Goal: Task Accomplishment & Management: Complete application form

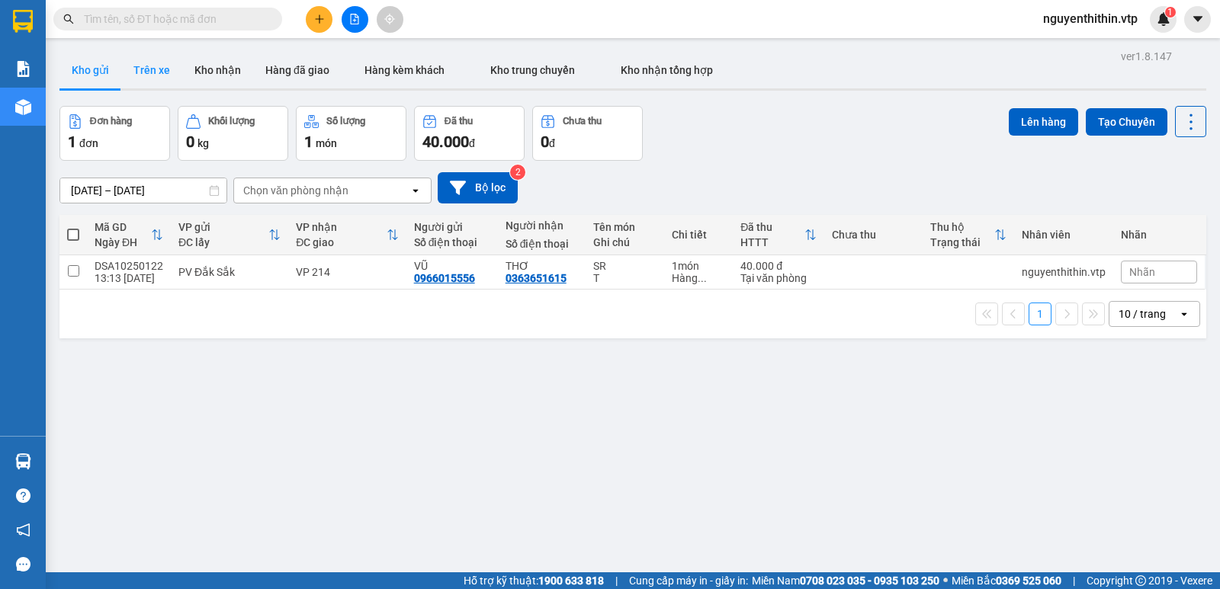
click at [147, 69] on button "Trên xe" at bounding box center [151, 70] width 61 height 37
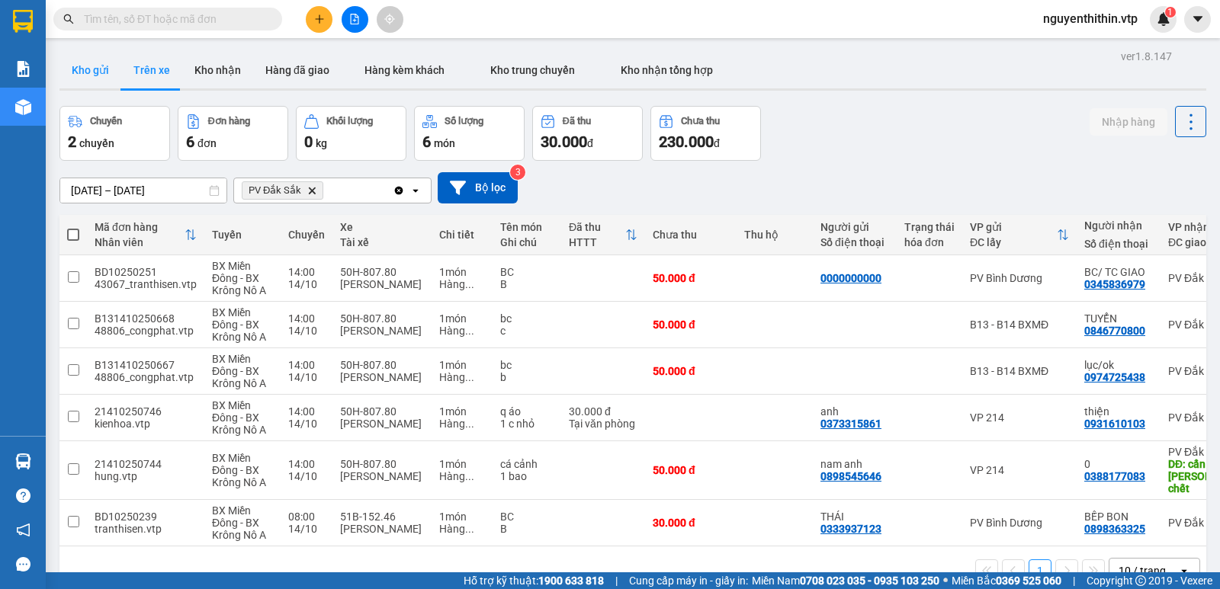
click at [89, 75] on button "Kho gửi" at bounding box center [90, 70] width 62 height 37
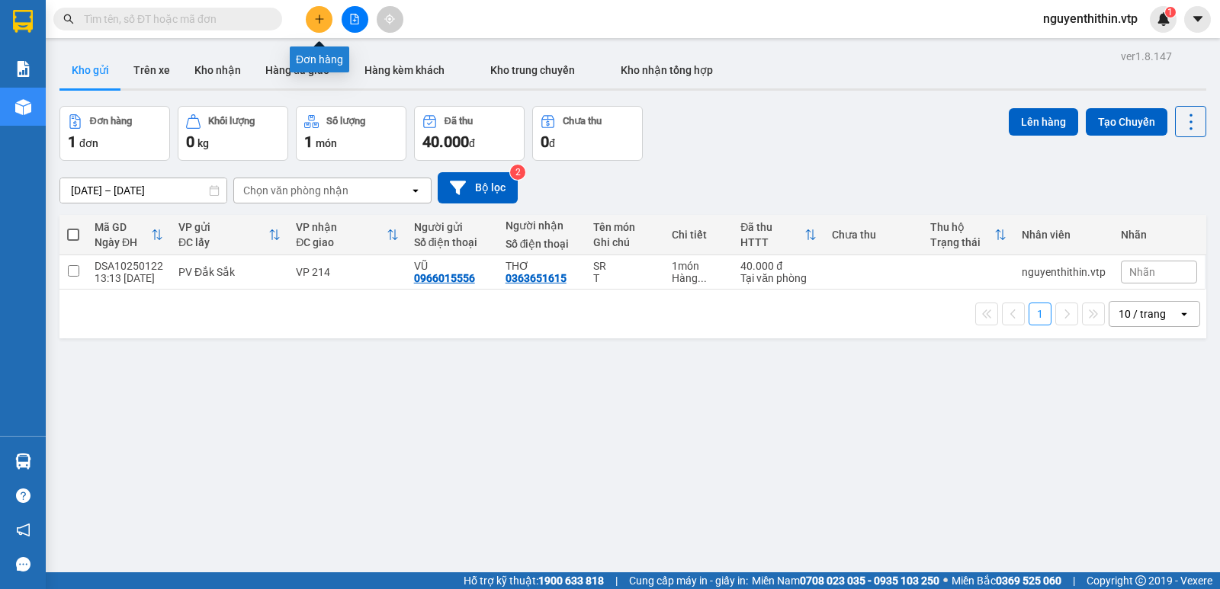
click at [315, 21] on icon "plus" at bounding box center [319, 19] width 11 height 11
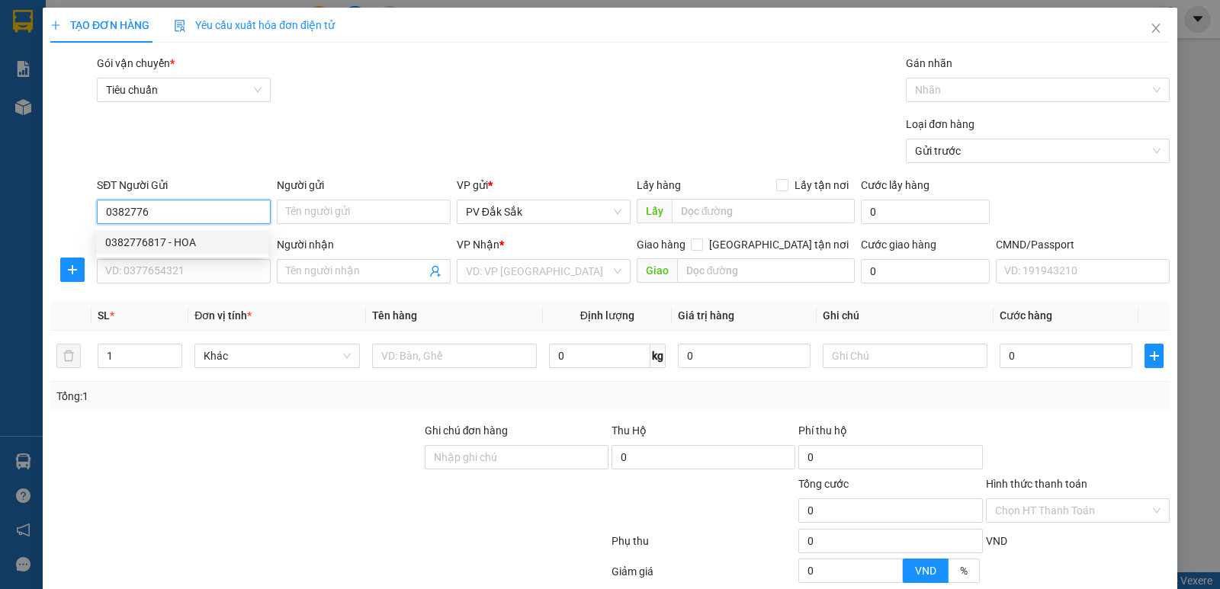
click at [183, 238] on div "0382776817 - HOA" at bounding box center [182, 242] width 154 height 17
type input "0382776817"
type input "HOA"
type input "0888066624"
type input "NGUYỆT"
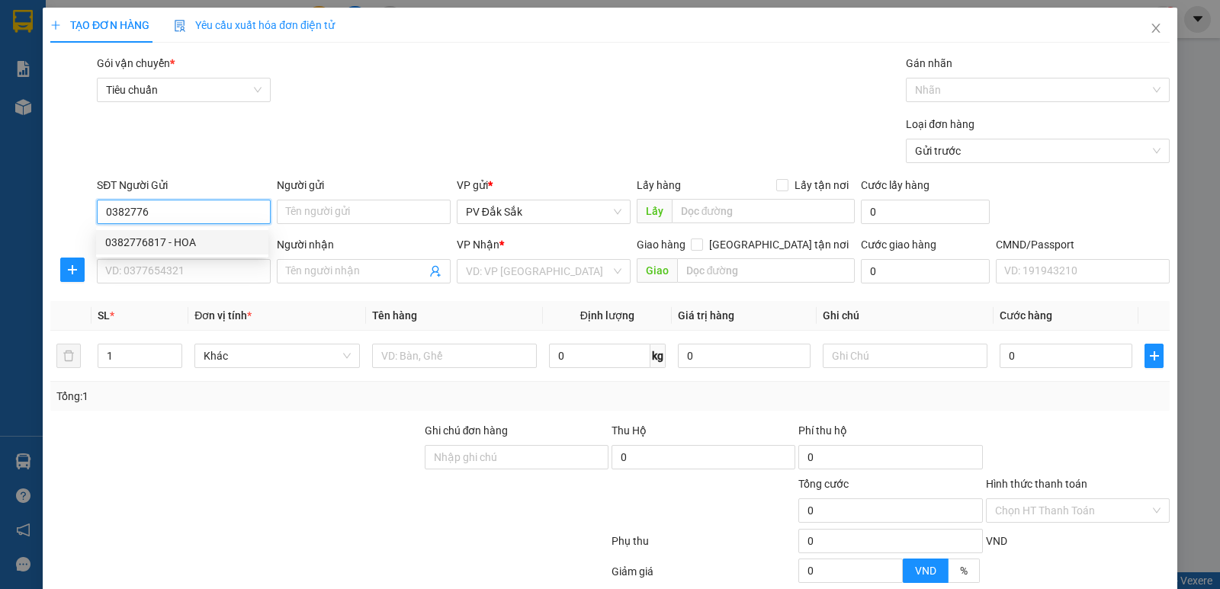
type input "[GEOGRAPHIC_DATA]"
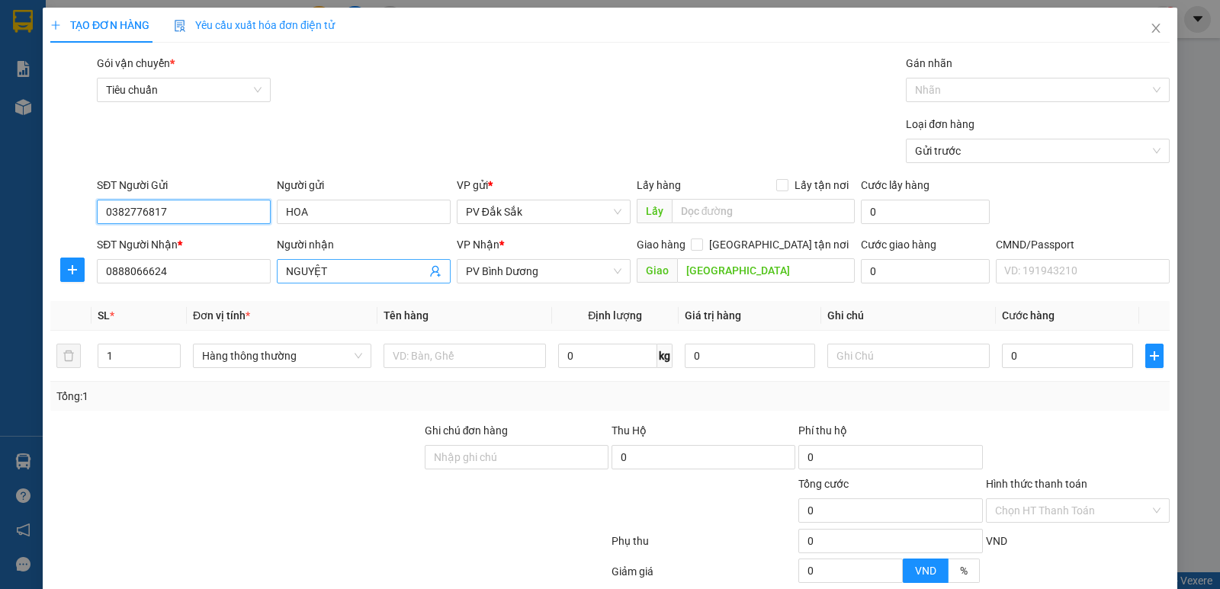
type input "0382776817"
click at [338, 268] on input "NGUYỆT" at bounding box center [356, 271] width 140 height 17
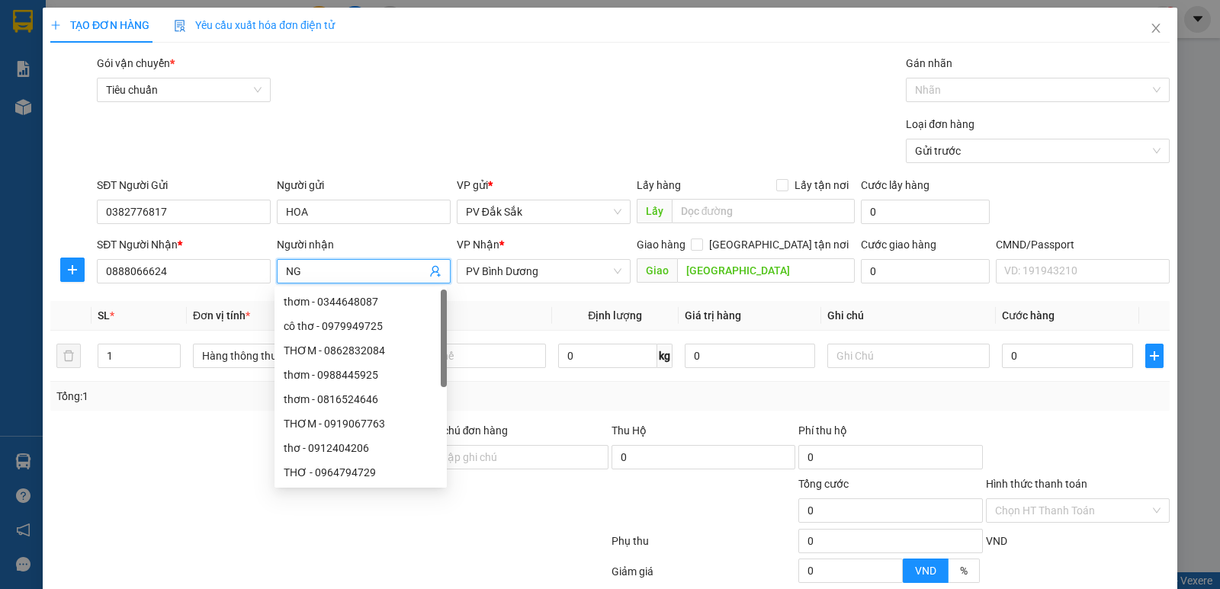
type input "N"
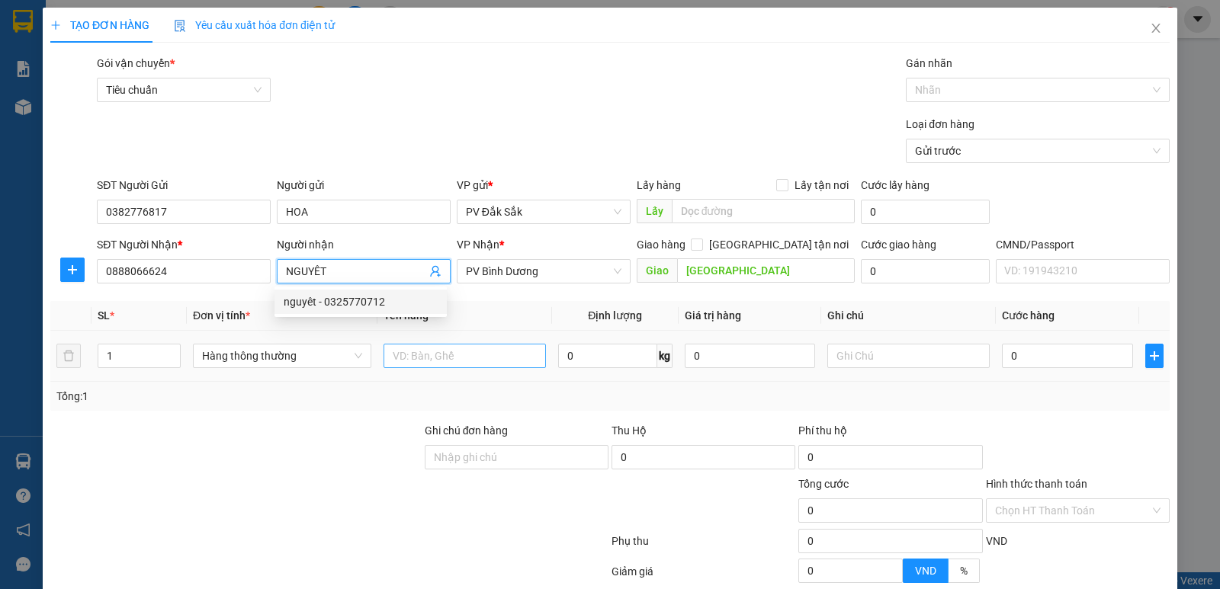
type input "NGUYÊT"
click at [394, 350] on input "text" at bounding box center [464, 356] width 162 height 24
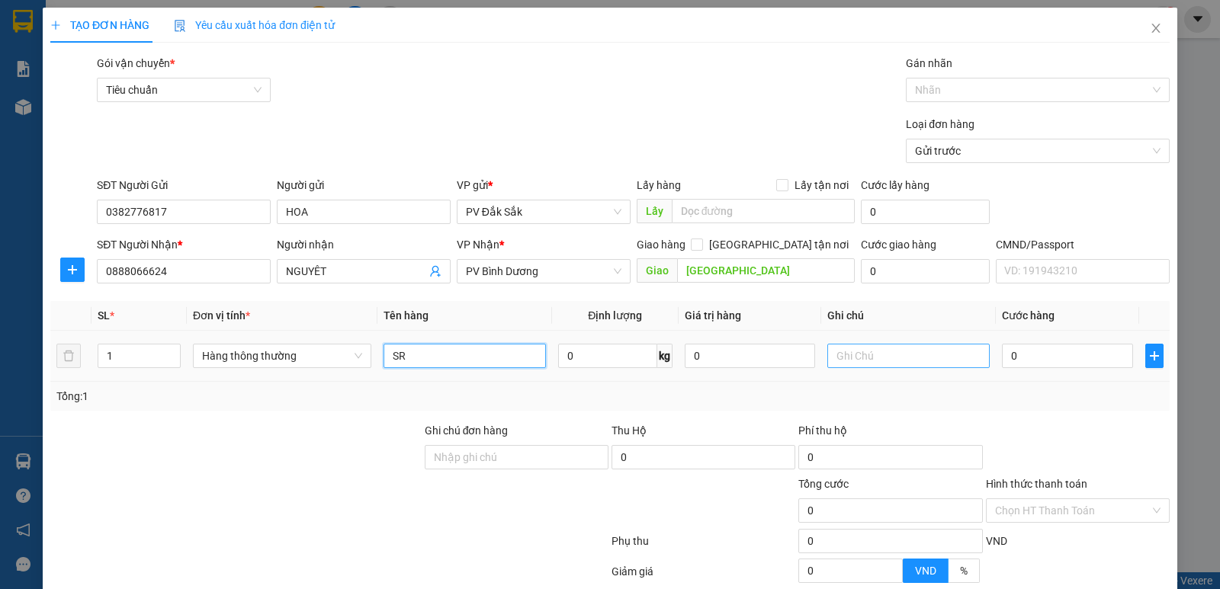
type input "SR"
click at [852, 359] on input "text" at bounding box center [908, 356] width 162 height 24
type input "T"
click at [1002, 352] on input "0" at bounding box center [1067, 356] width 130 height 24
type input "1"
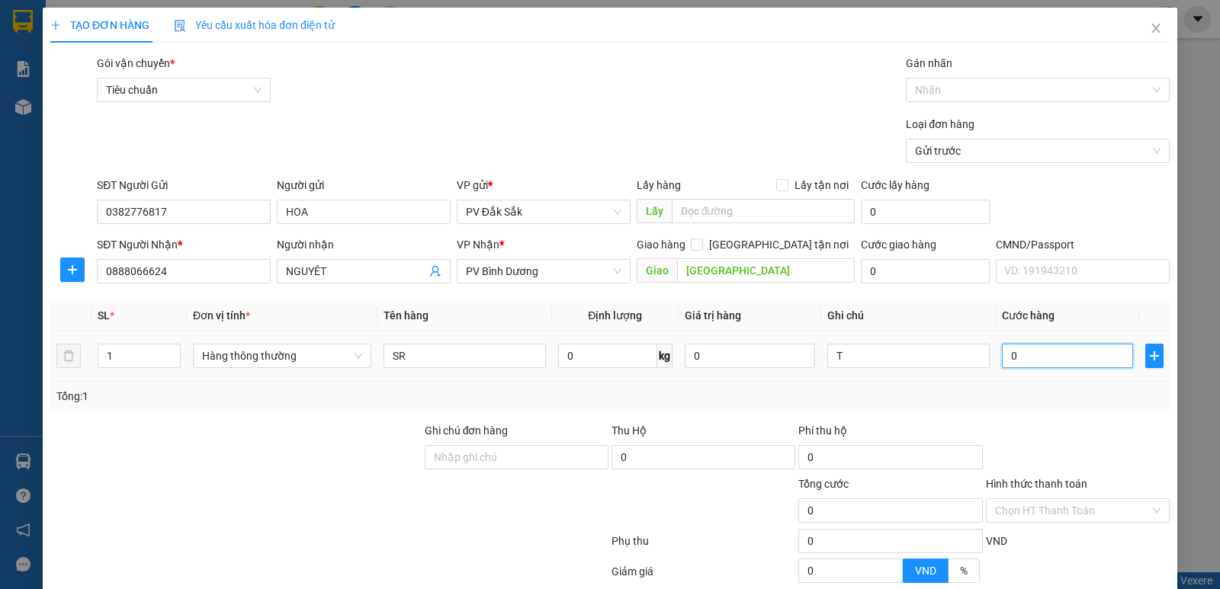
type input "1"
type input "10"
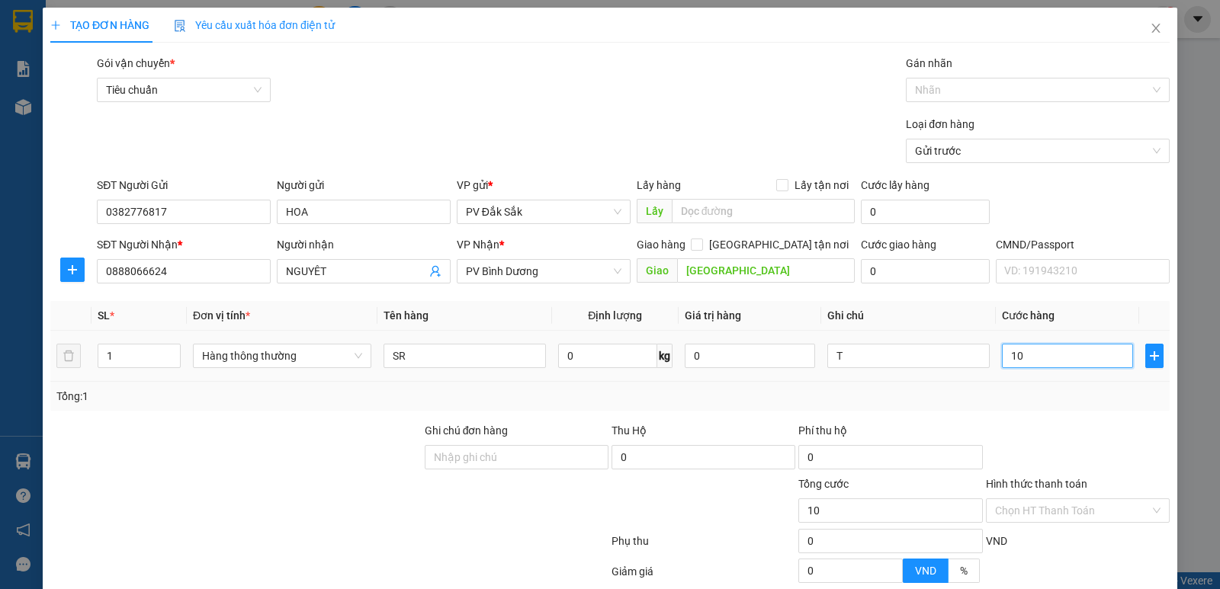
type input "100"
type input "1.000"
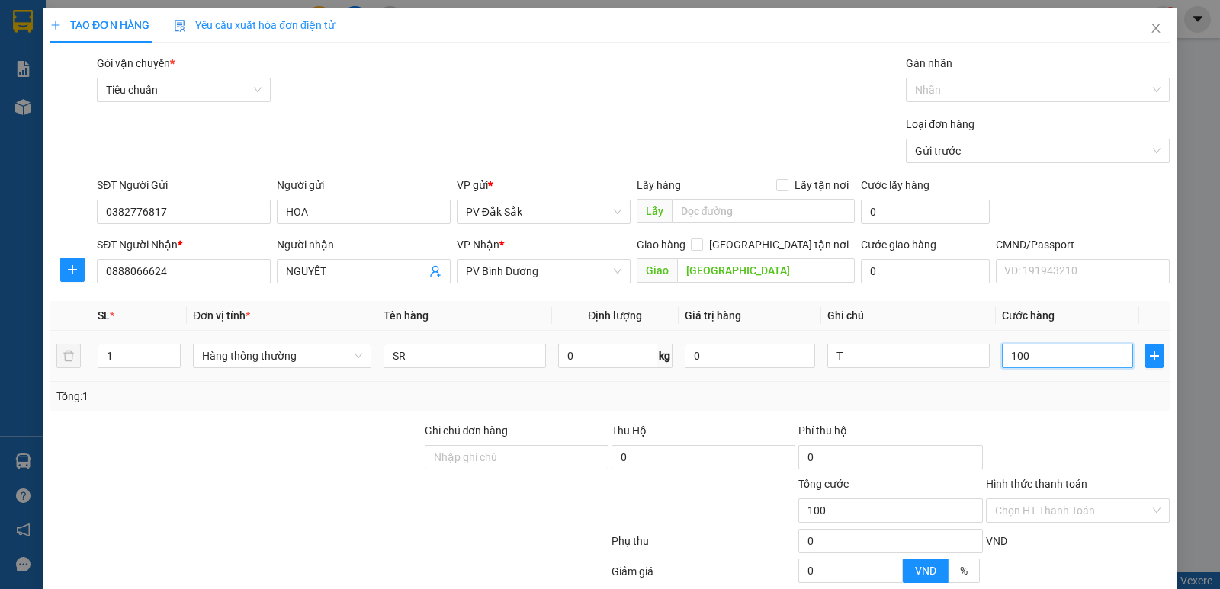
type input "1.000"
type input "10.000"
type input "100.000"
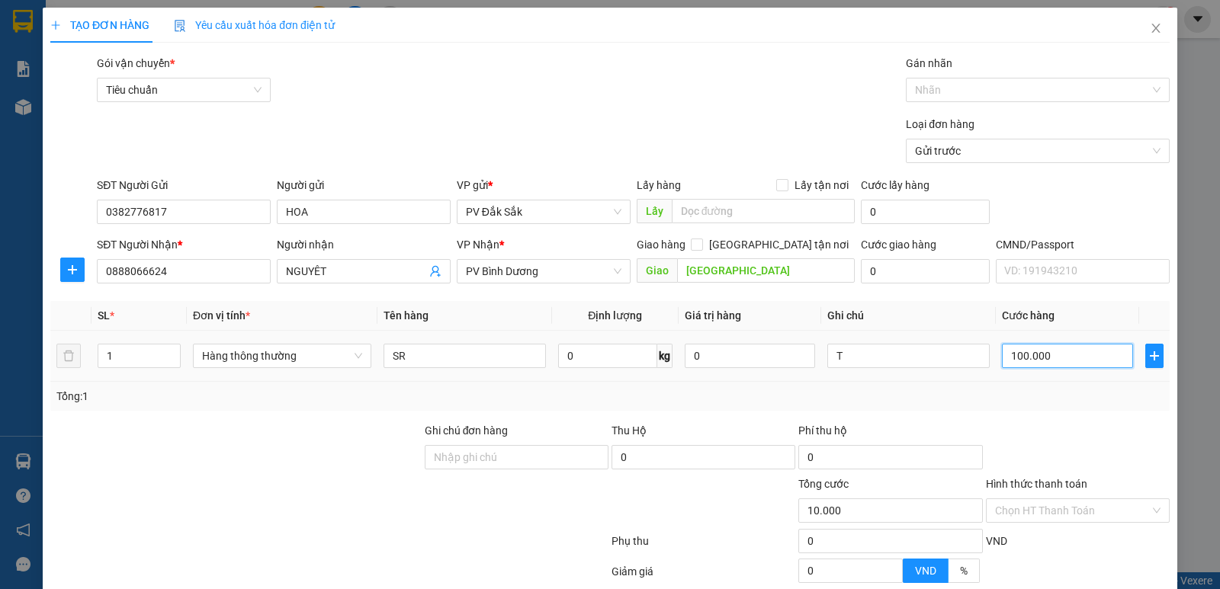
type input "100.000"
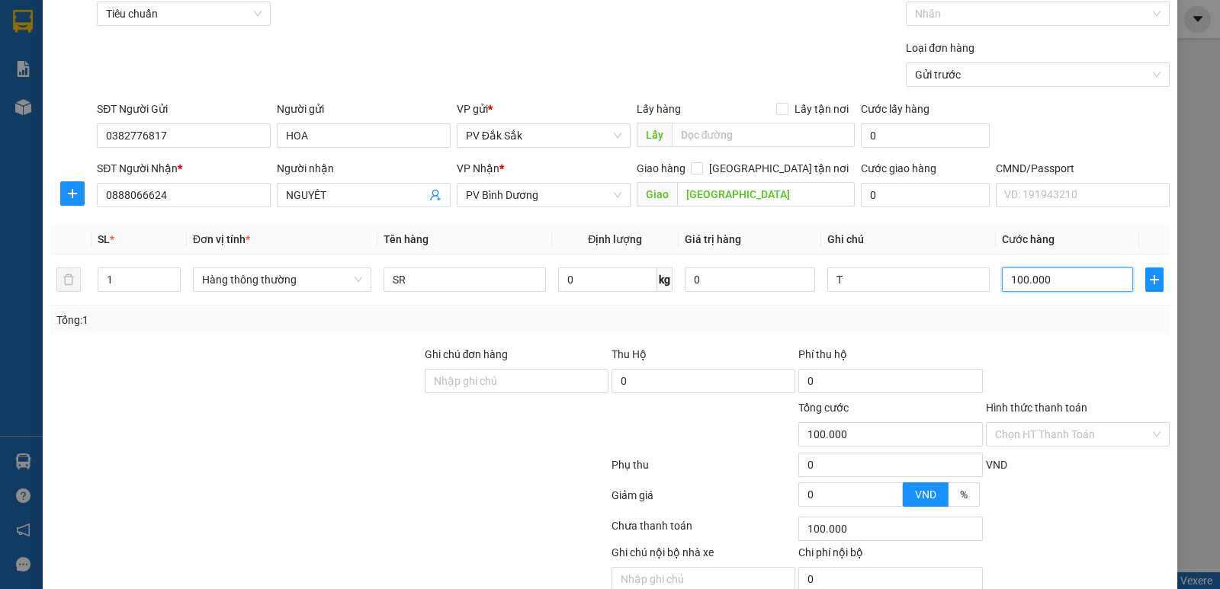
scroll to position [144, 0]
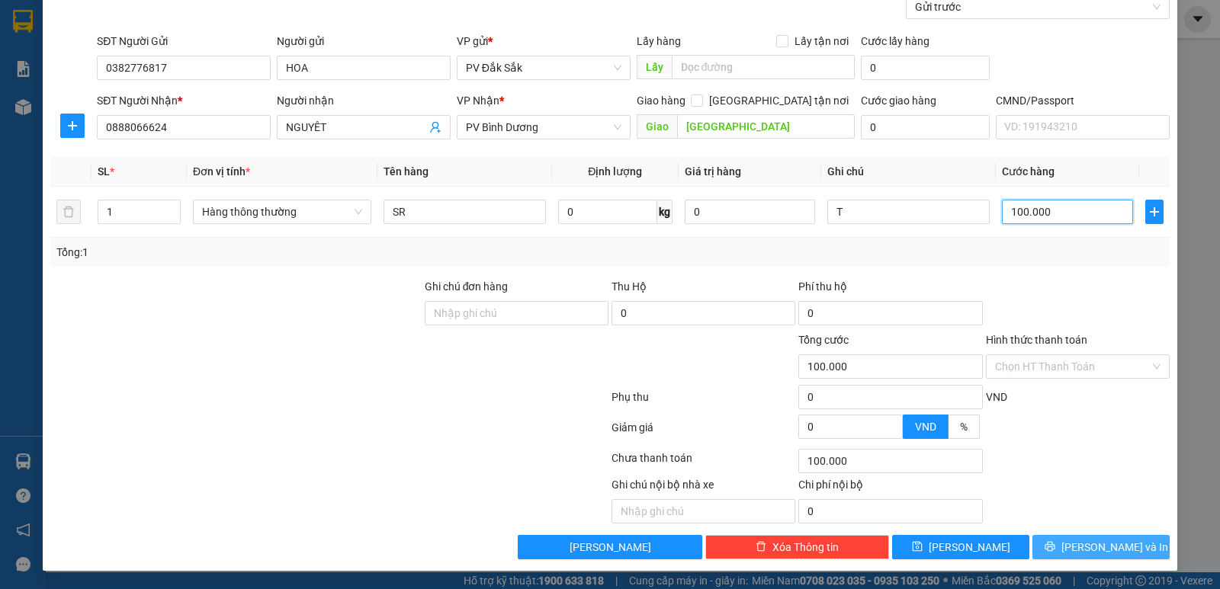
type input "100.000"
click at [1101, 546] on span "[PERSON_NAME] và In" at bounding box center [1114, 547] width 107 height 17
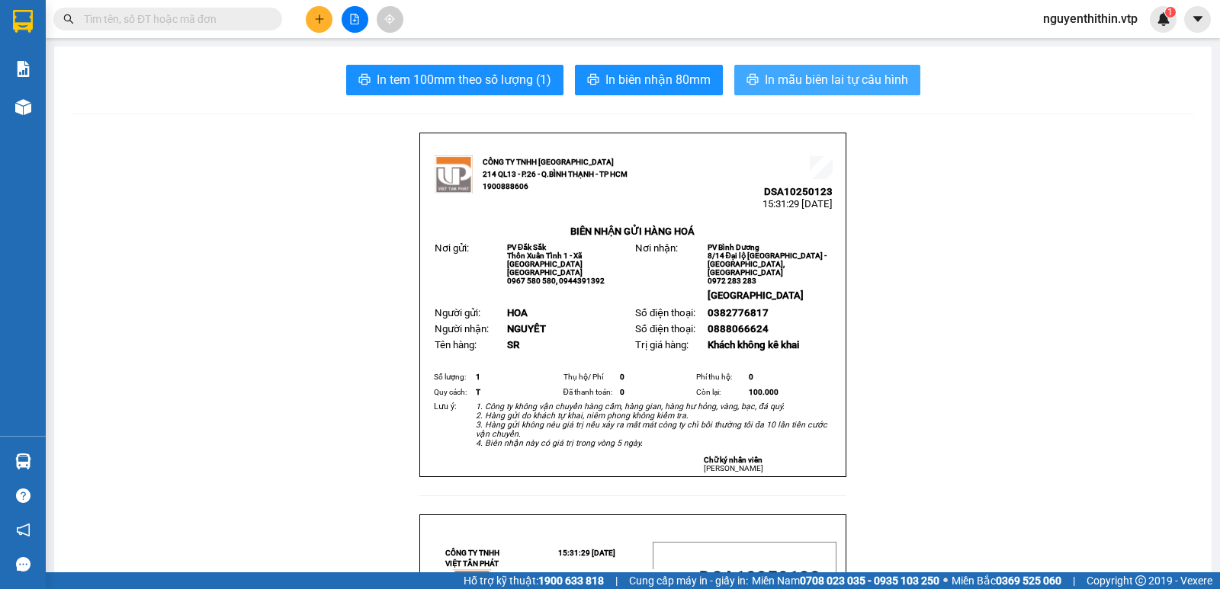
click at [813, 85] on span "In mẫu biên lai tự cấu hình" at bounding box center [836, 79] width 143 height 19
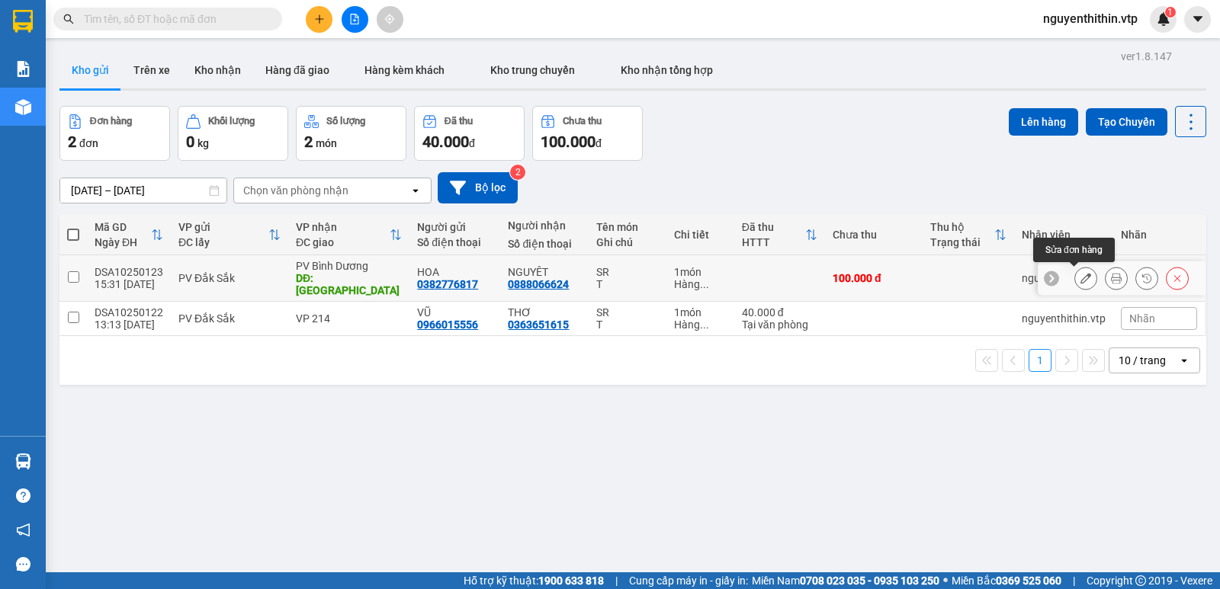
click at [1080, 277] on icon at bounding box center [1085, 278] width 11 height 11
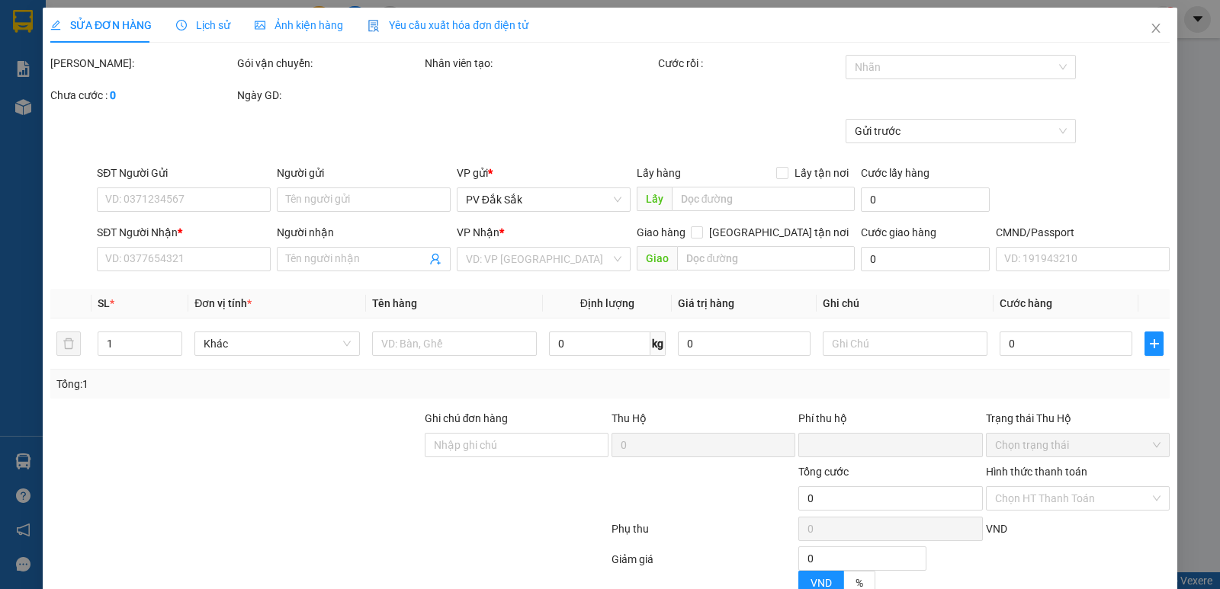
type input "0382776817"
type input "HOA"
type input "0888066624"
type input "NGUYÊT"
type input "[GEOGRAPHIC_DATA]"
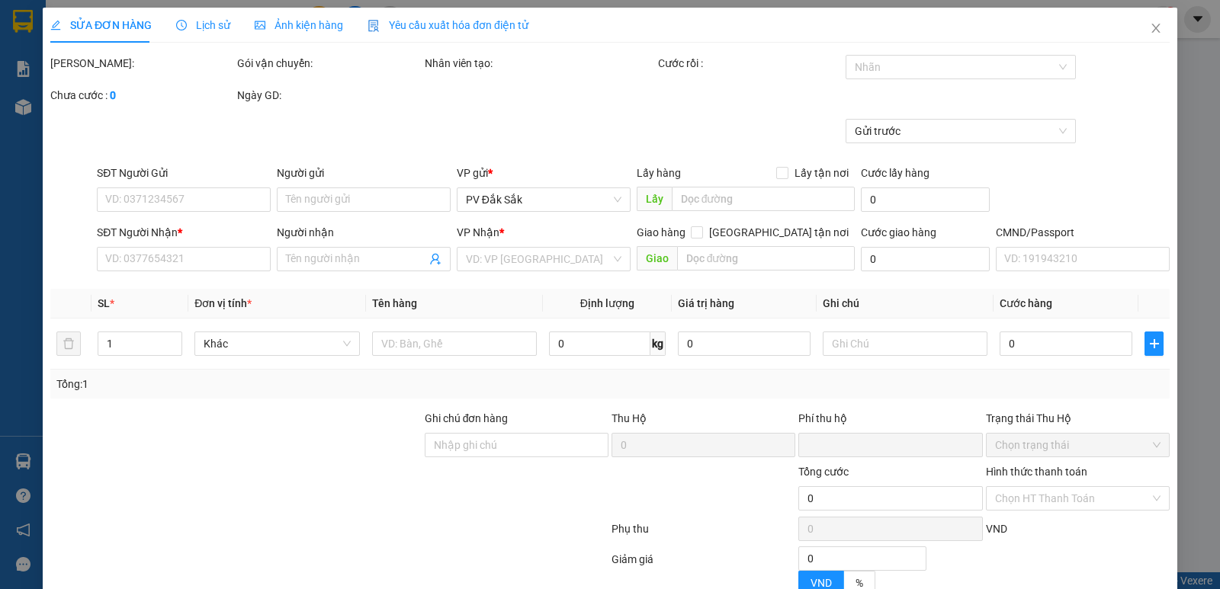
type input "0"
type input "100.000"
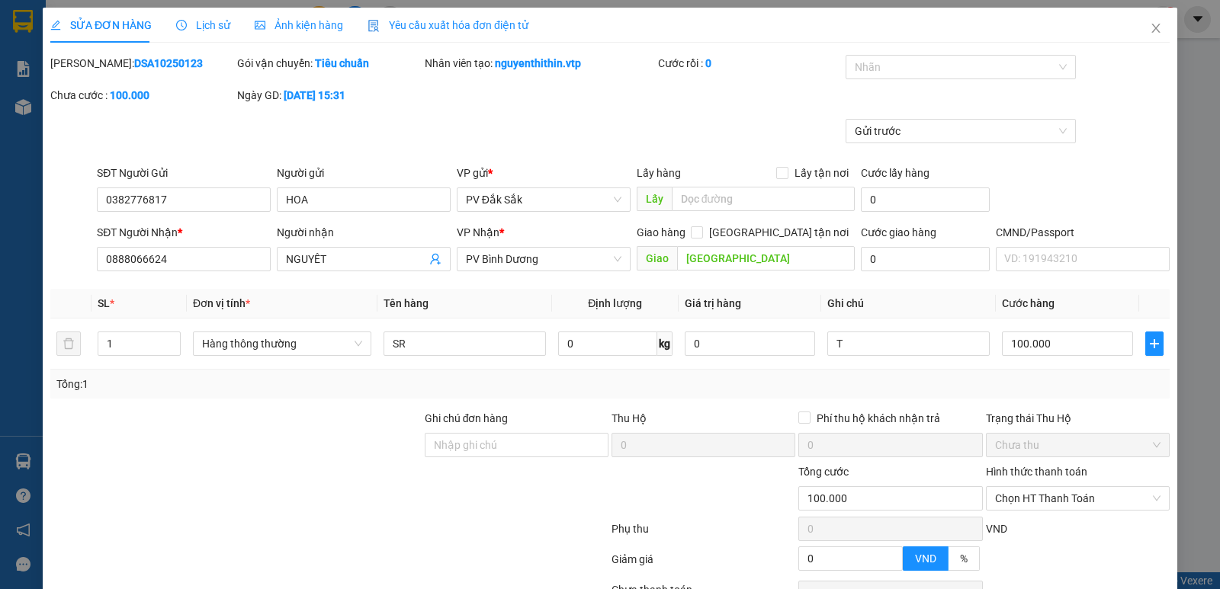
click at [1046, 470] on label "Hình thức thanh toán" at bounding box center [1036, 472] width 101 height 12
click at [1046, 487] on input "Hình thức thanh toán" at bounding box center [1072, 498] width 155 height 23
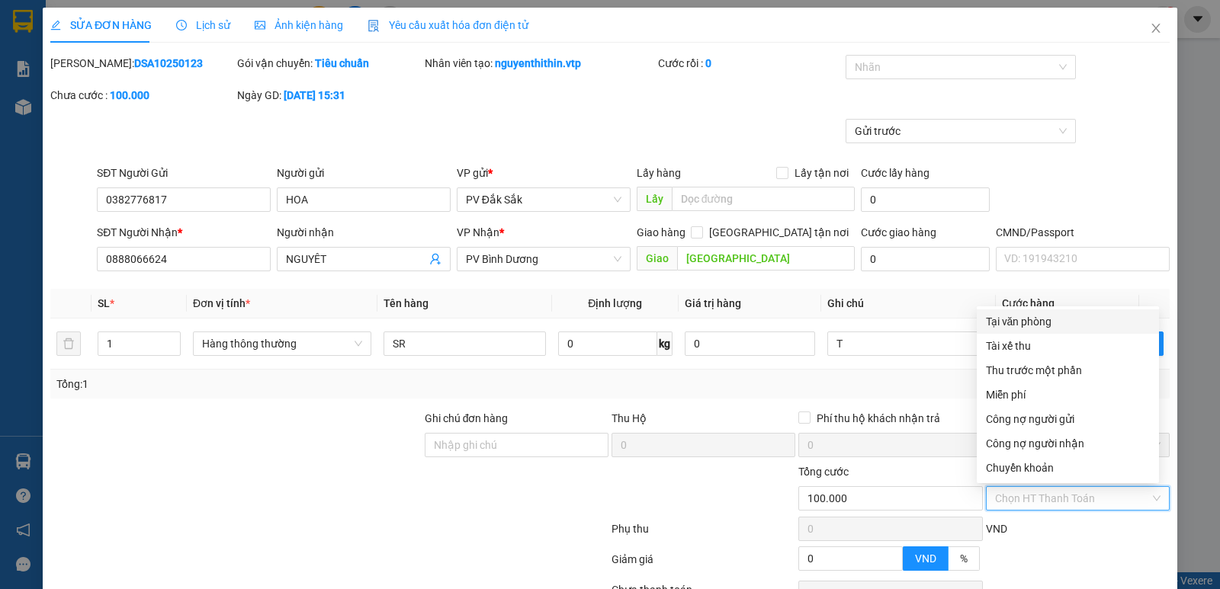
click at [1018, 322] on div "Tại văn phòng" at bounding box center [1068, 321] width 164 height 17
type input "0"
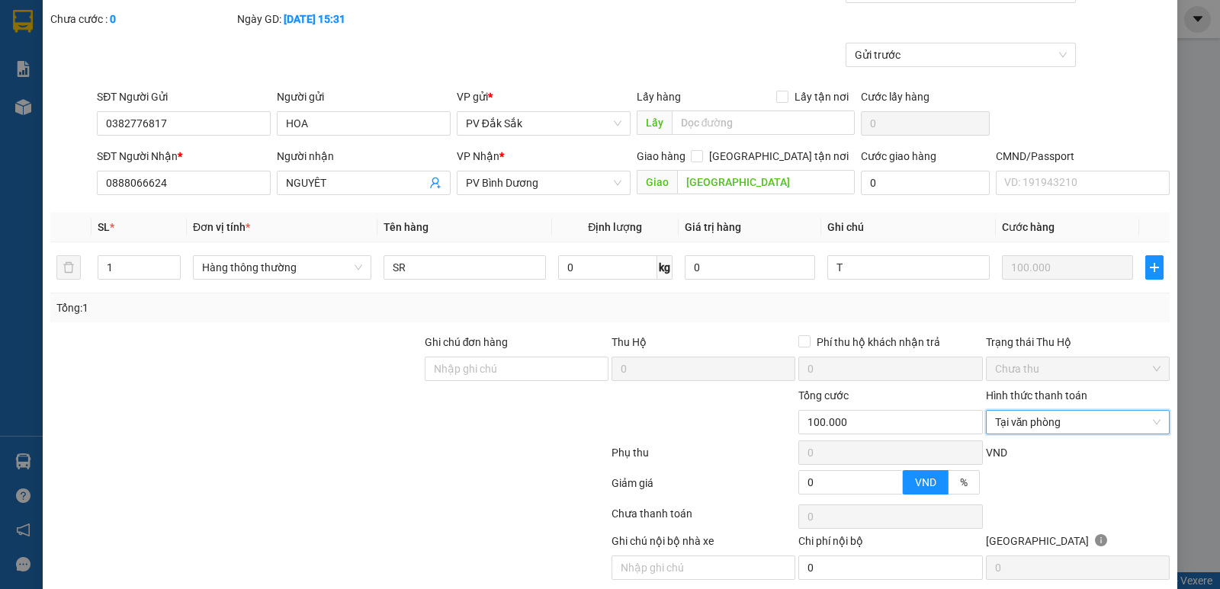
scroll to position [133, 0]
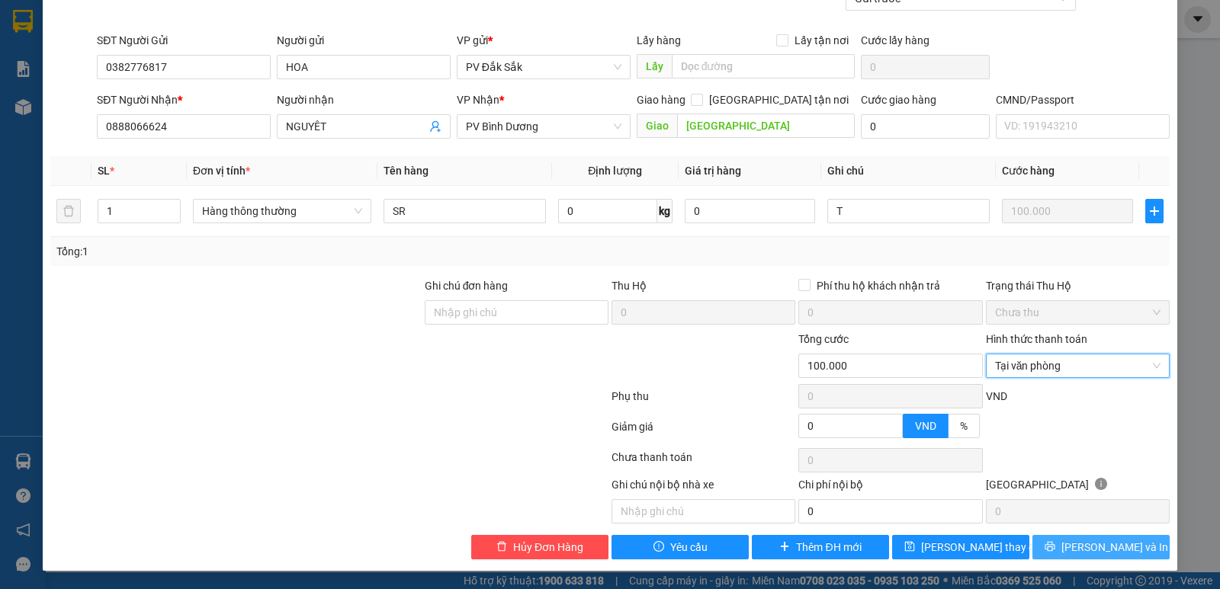
click at [1096, 547] on span "[PERSON_NAME] và In" at bounding box center [1114, 547] width 107 height 17
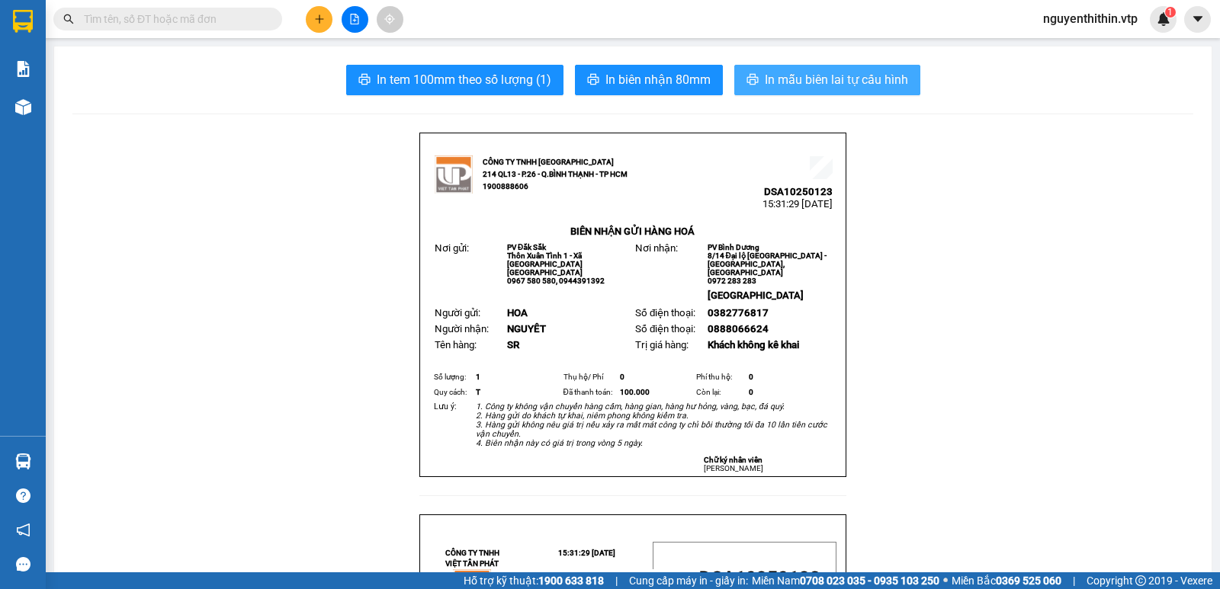
click at [792, 82] on span "In mẫu biên lai tự cấu hình" at bounding box center [836, 79] width 143 height 19
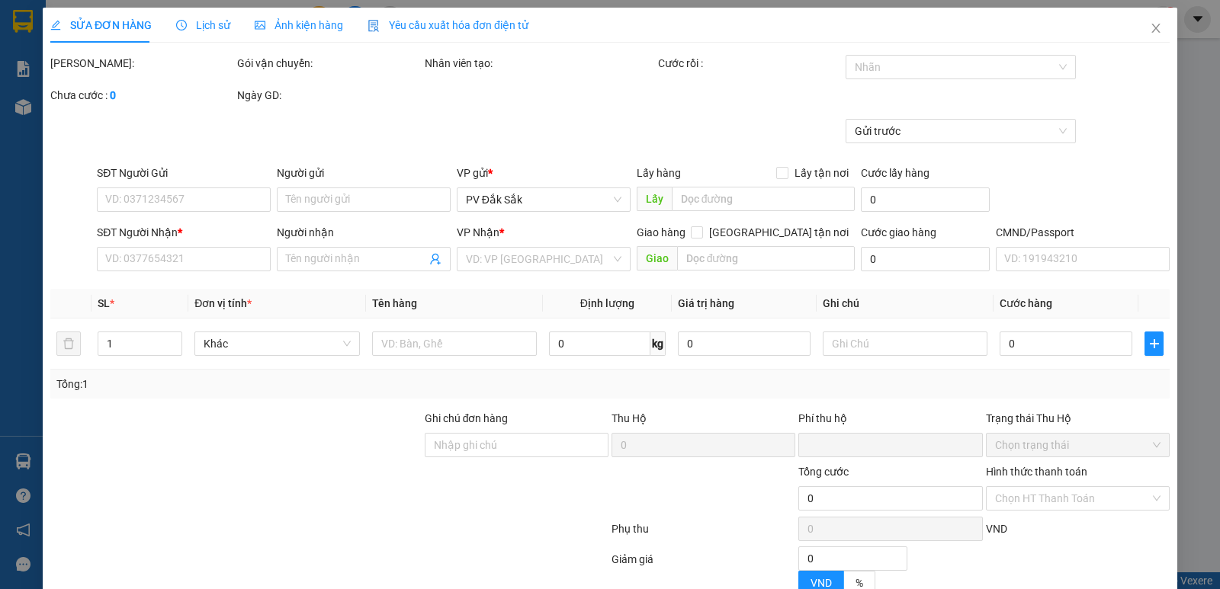
type input "0382776817"
type input "HOA"
type input "0888066624"
type input "NGUYÊT"
type input "[GEOGRAPHIC_DATA]"
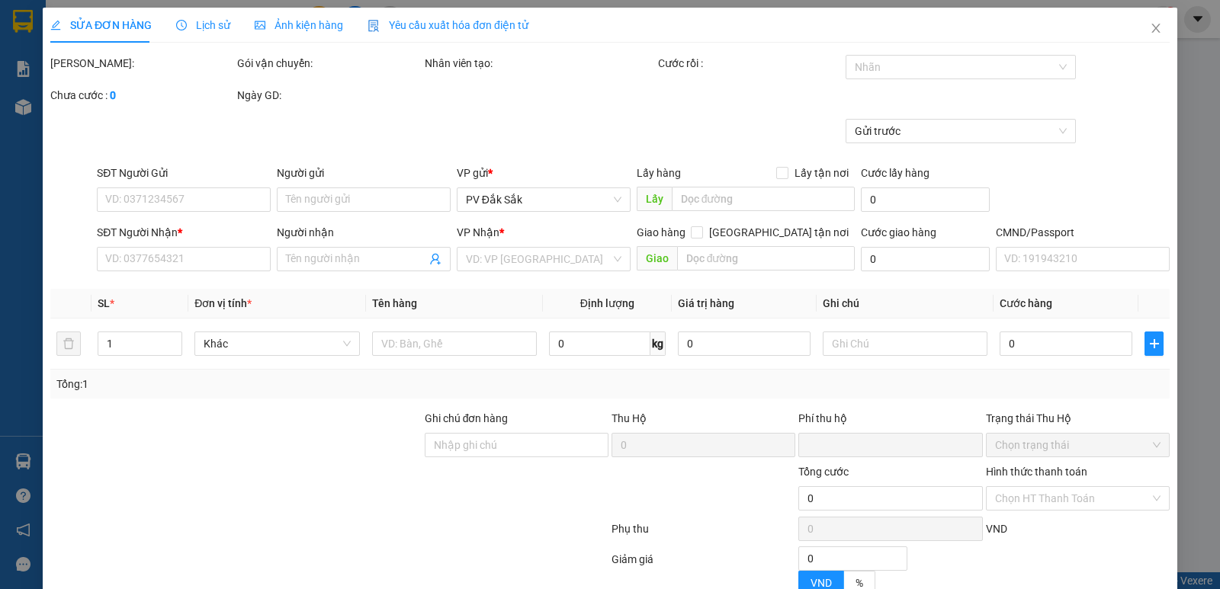
type input "0"
type input "100.000"
